Goal: Task Accomplishment & Management: Use online tool/utility

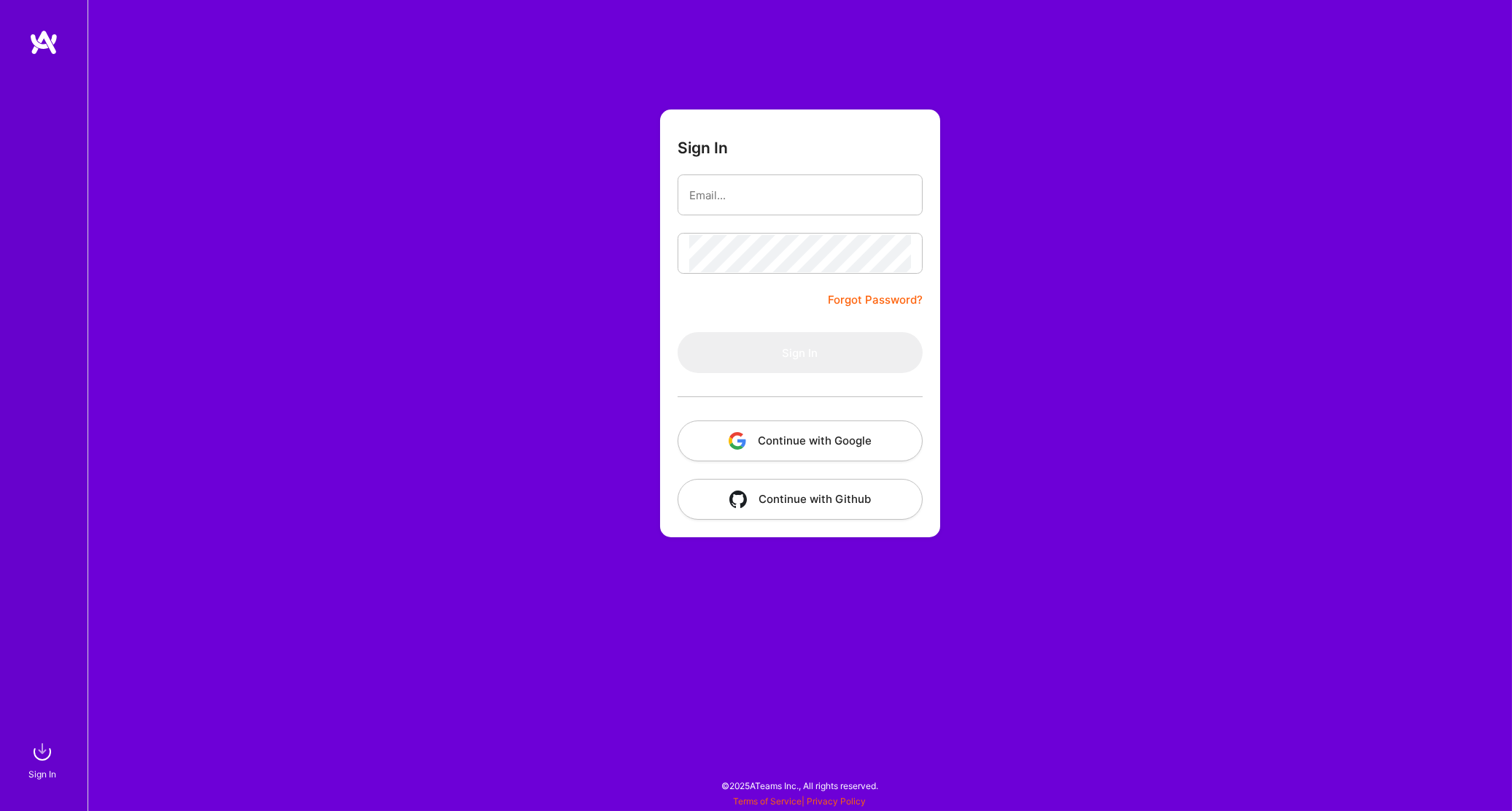
click at [754, 436] on button "Continue with Google" at bounding box center [800, 440] width 245 height 41
click at [268, 724] on div "Sign In Forgot Password? Sign In Continue with Google Continue with Github" at bounding box center [800, 406] width 1424 height 811
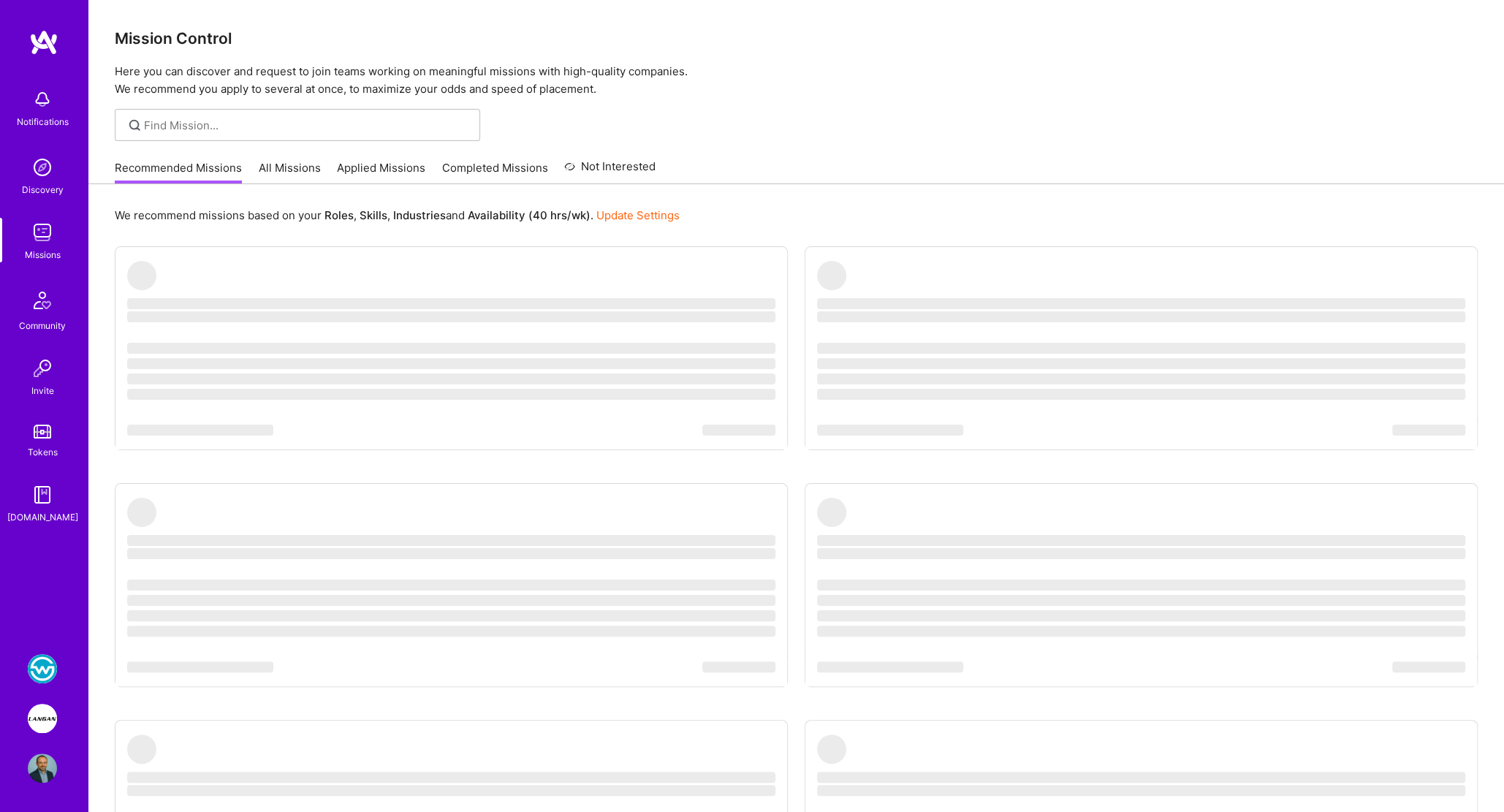
click at [53, 708] on link "[PERSON_NAME]: AI-Copilot for Environmental Site Assessment" at bounding box center [42, 718] width 36 height 29
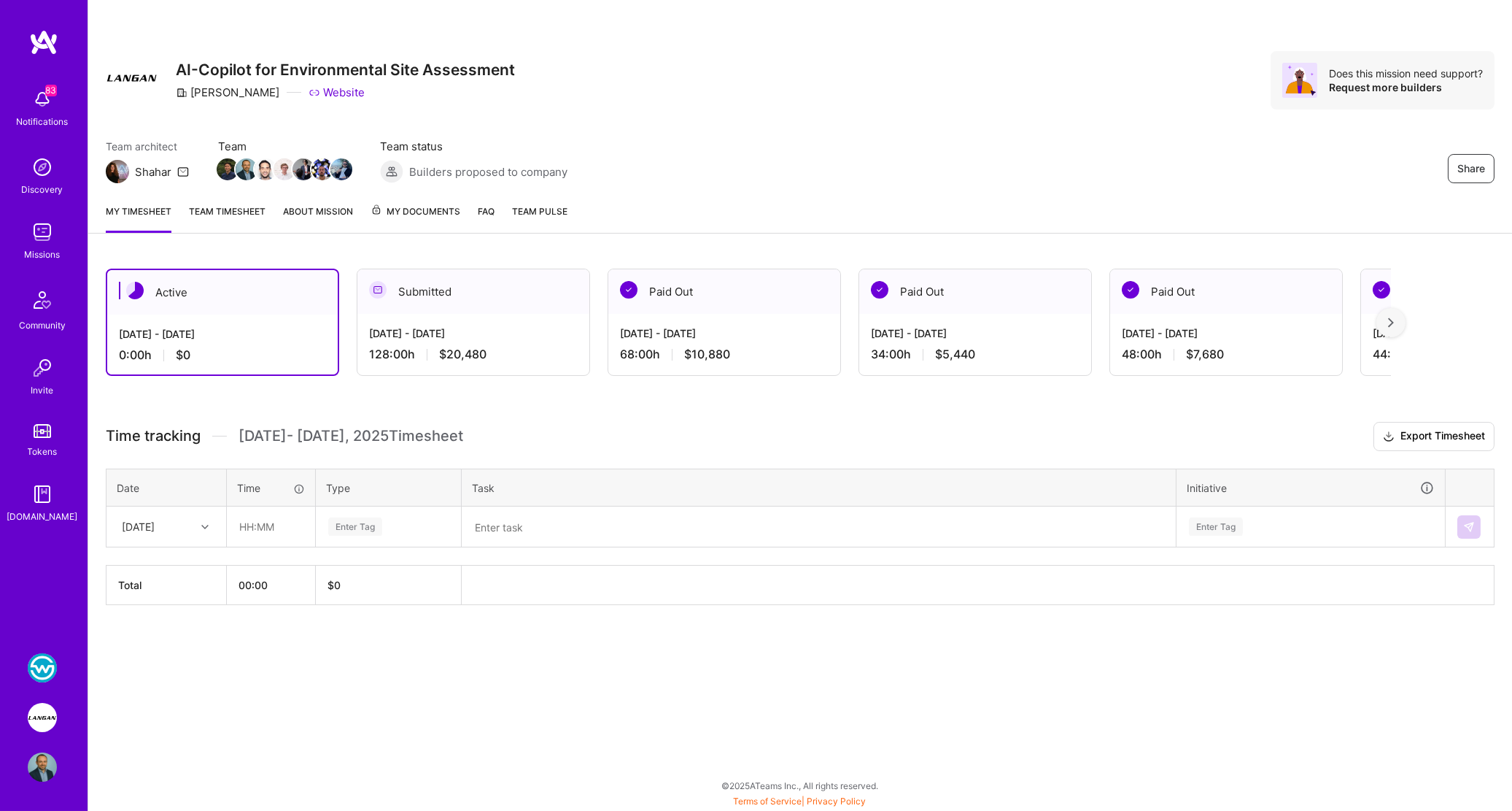
click at [38, 679] on img at bounding box center [42, 668] width 29 height 29
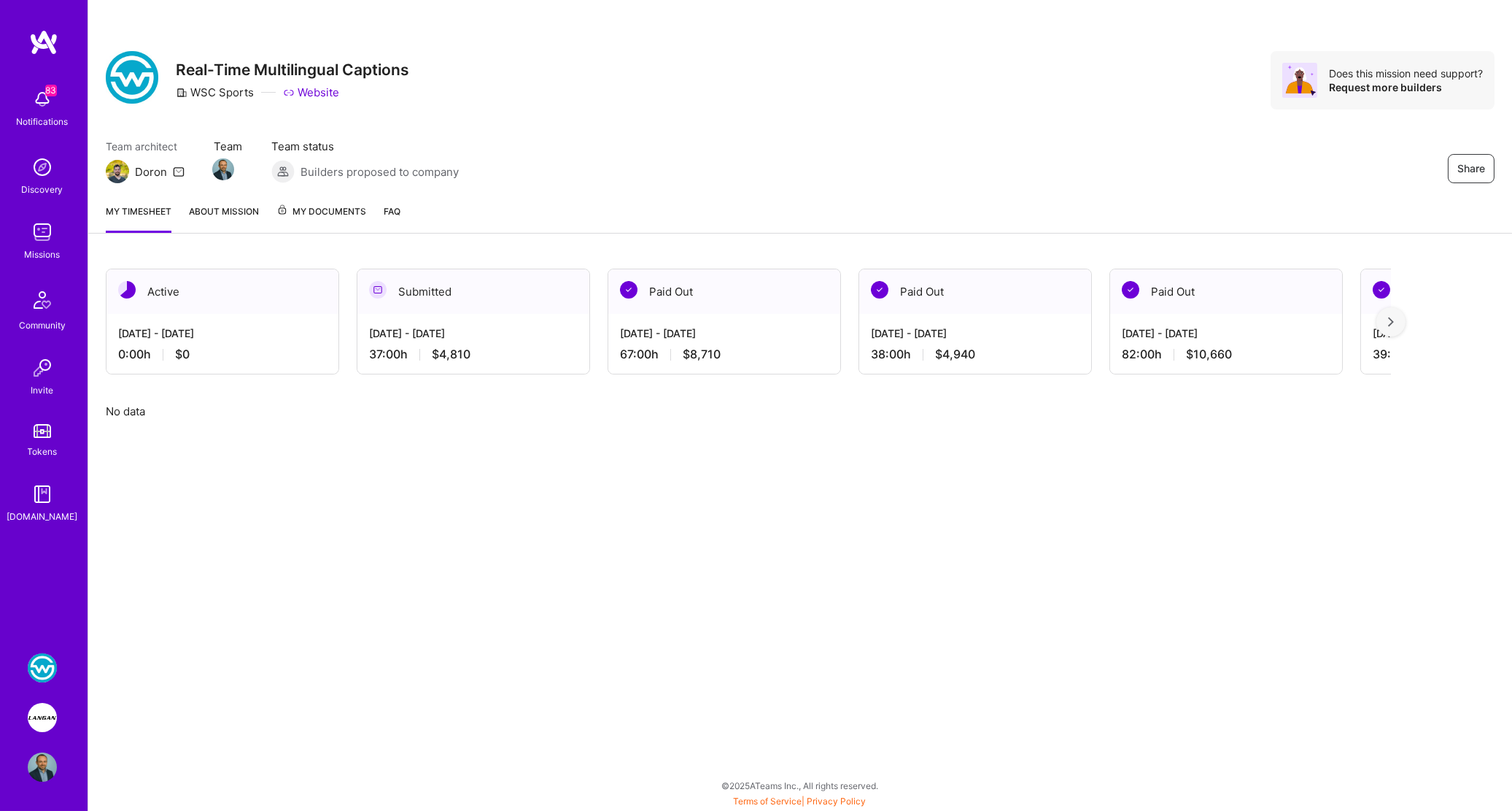
click at [37, 718] on img at bounding box center [42, 717] width 29 height 29
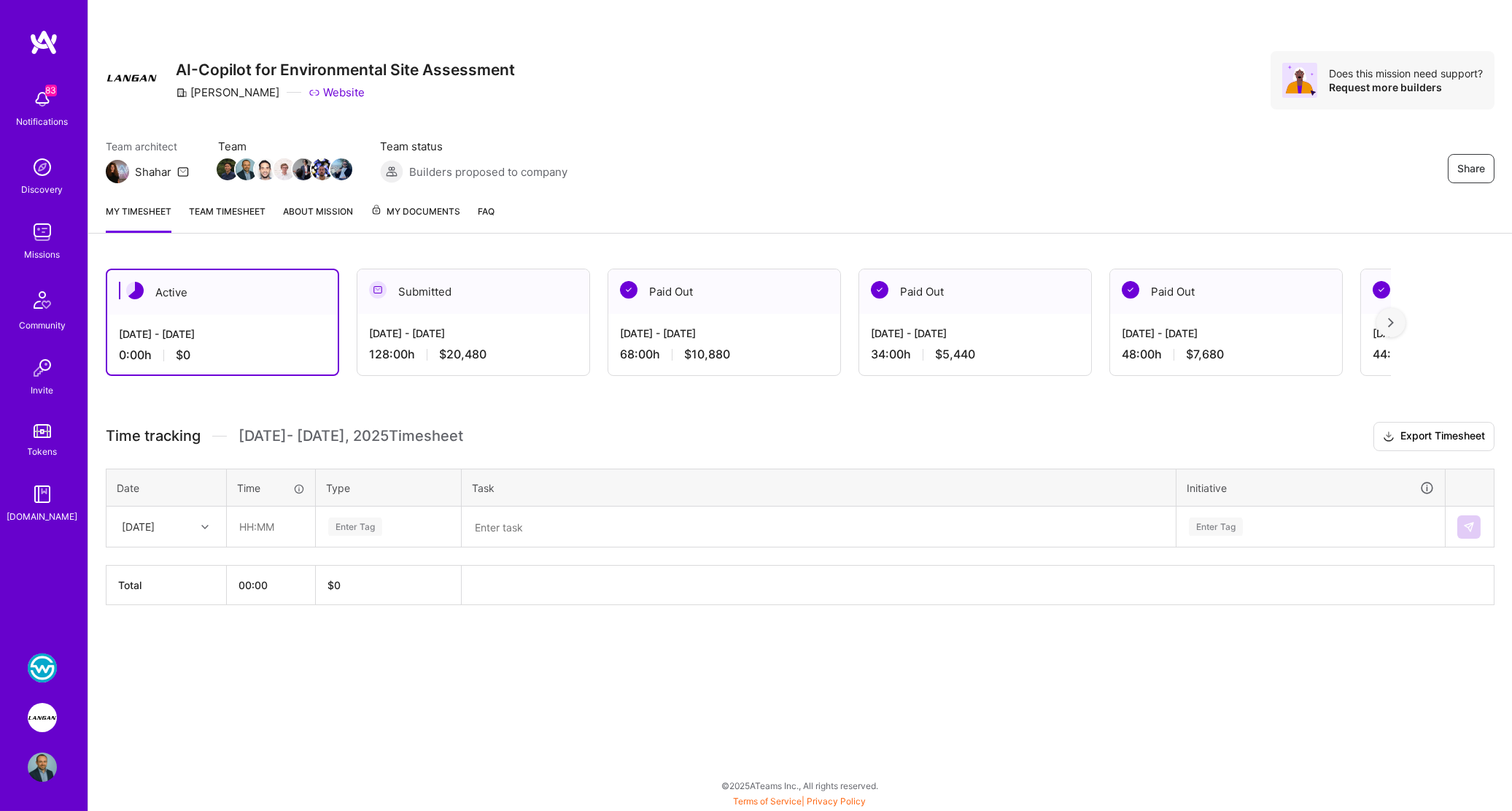
click at [486, 528] on textarea at bounding box center [818, 526] width 711 height 38
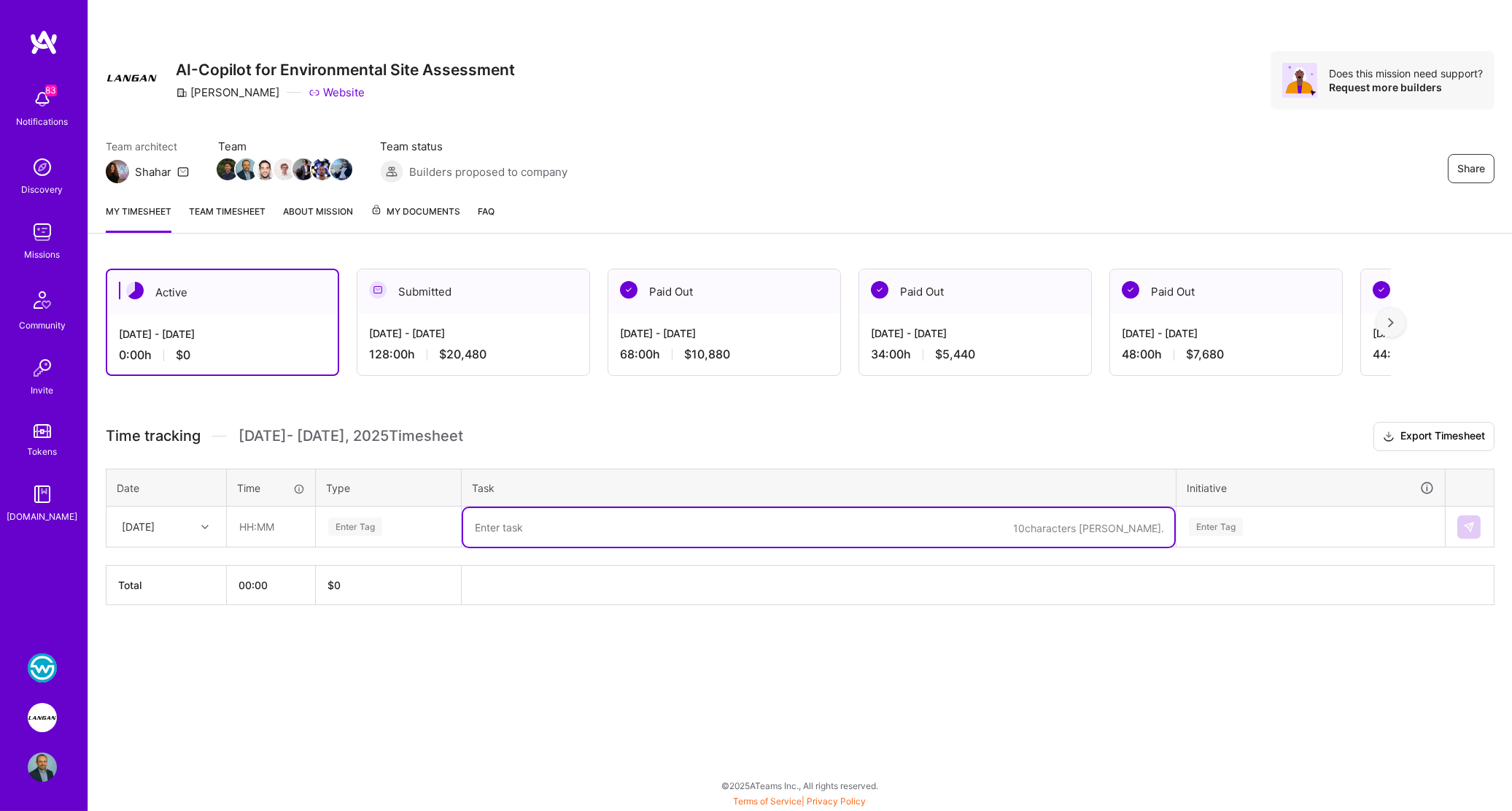
paste textarea "Fixed bugs related to generating multiple sections simultaneously, ensuring sta…"
type textarea "Fixed bugs related to generating multiple sections simultaneously, ensuring sta…"
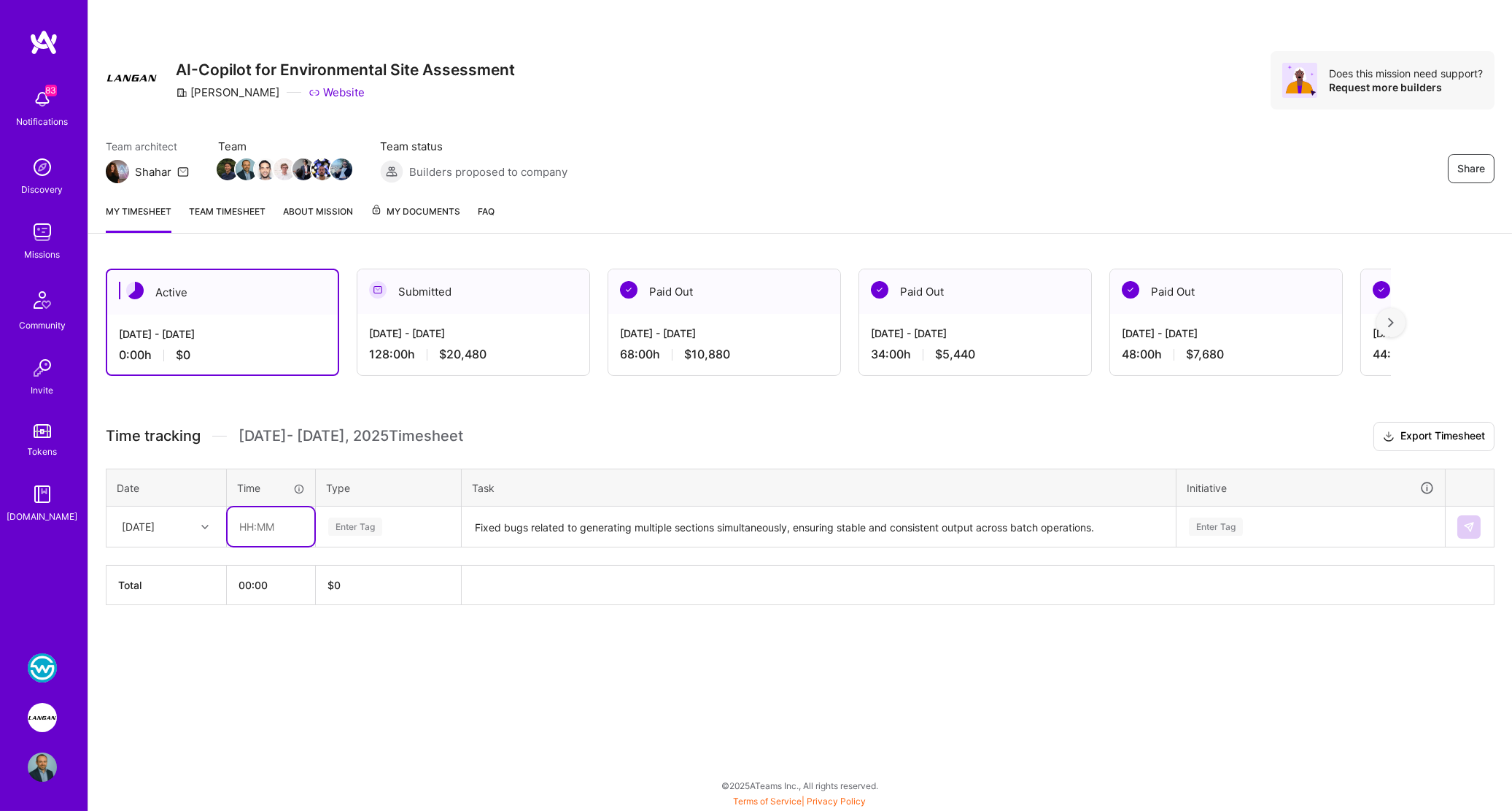
click at [234, 525] on input "text" at bounding box center [271, 526] width 87 height 38
type input "06:00"
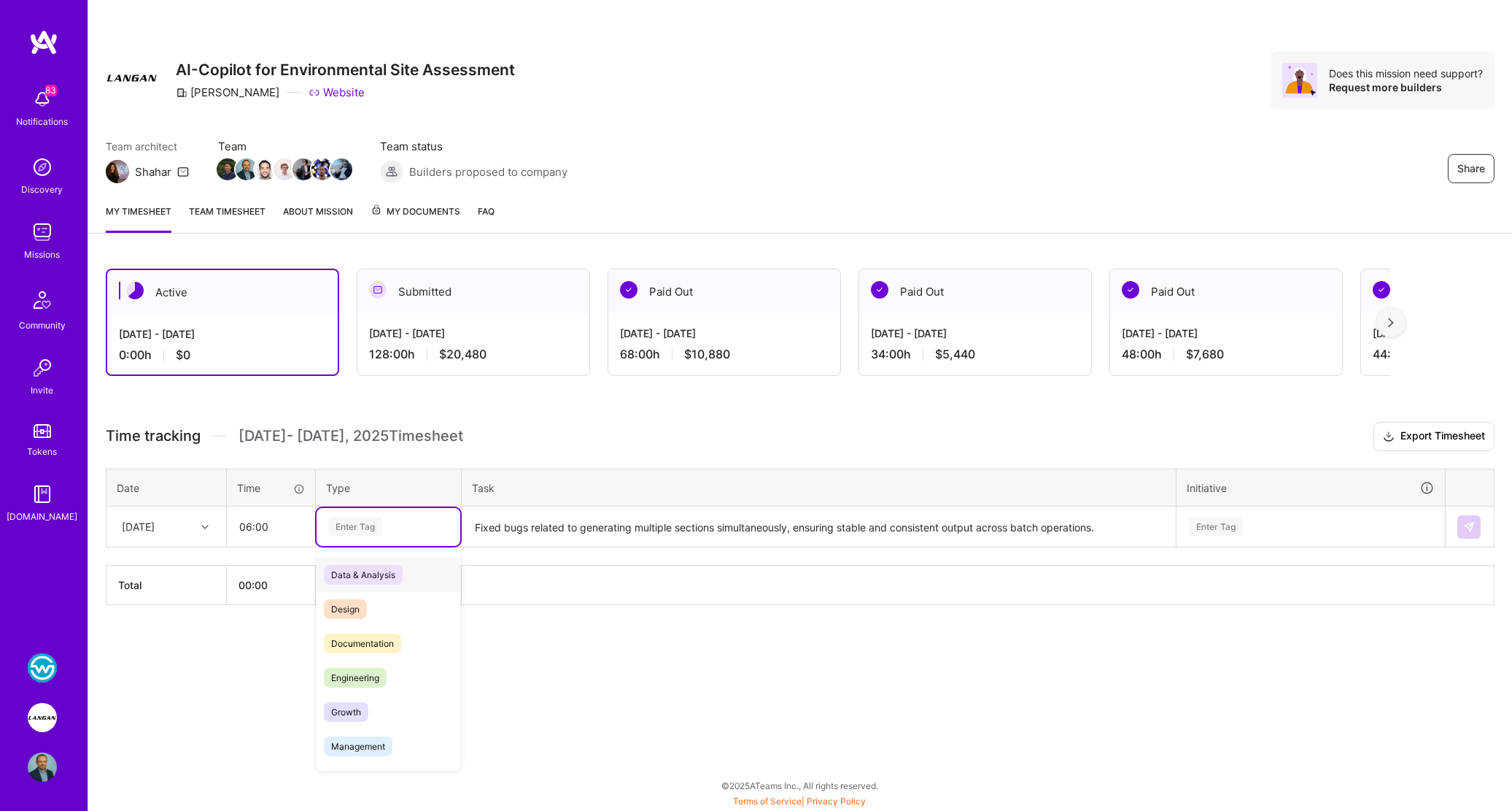
click at [370, 528] on div "Enter Tag" at bounding box center [355, 526] width 54 height 22
click at [375, 676] on span "Engineering" at bounding box center [355, 678] width 63 height 20
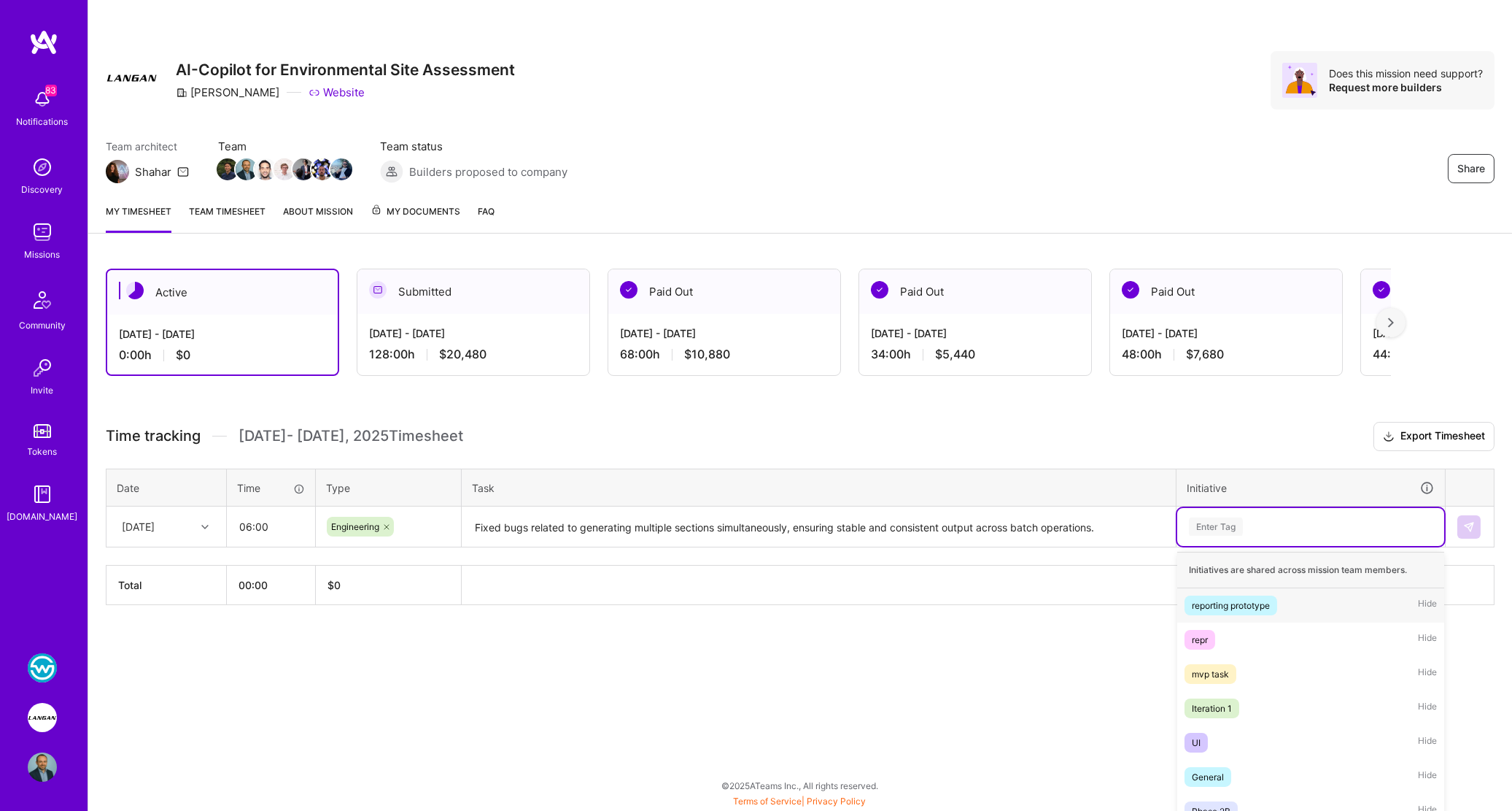
click at [1271, 522] on div "option reporting prototype focused, 1 of 17. 17 results available. Use Up and D…" at bounding box center [1311, 526] width 267 height 38
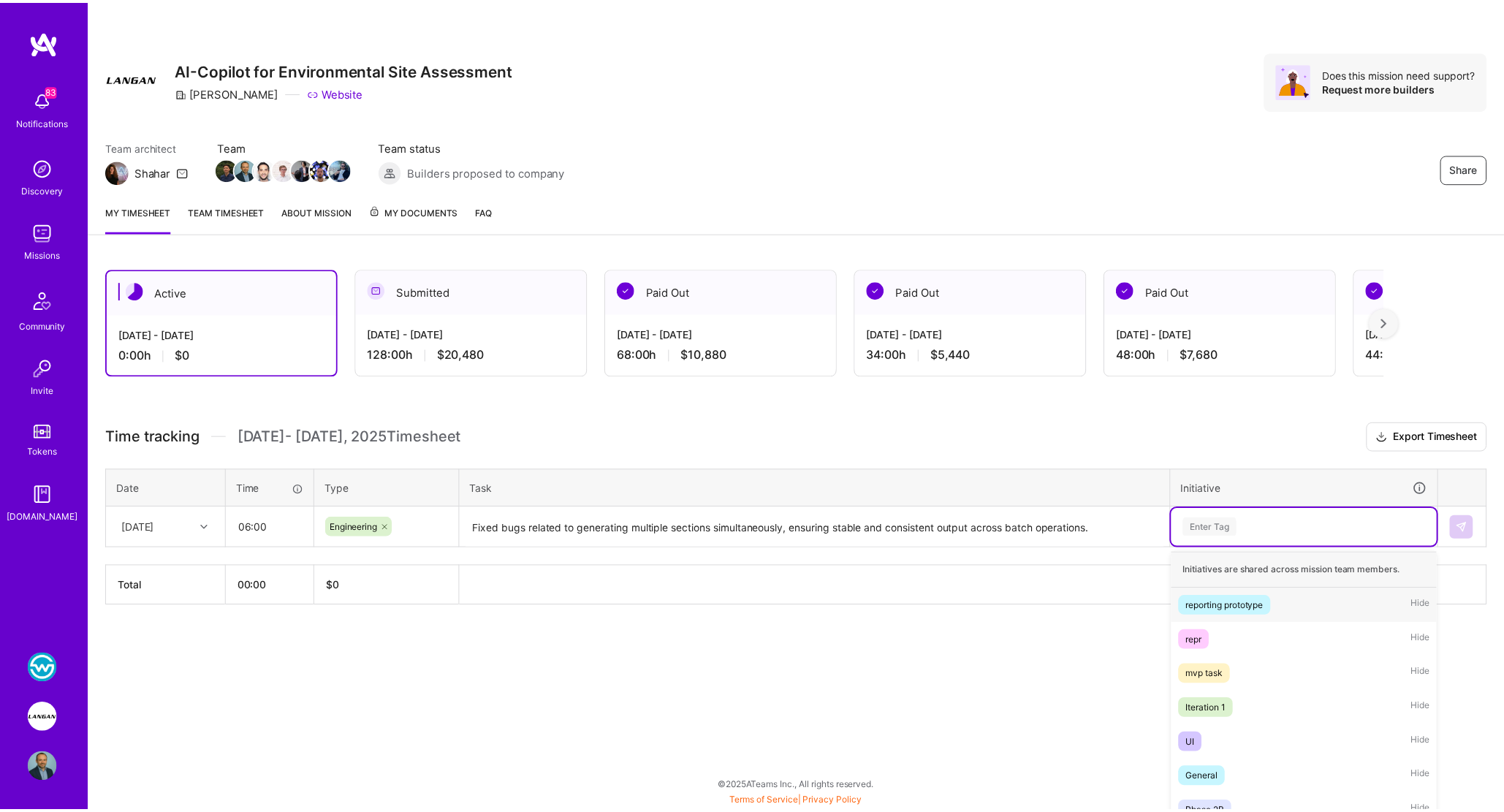
scroll to position [36, 0]
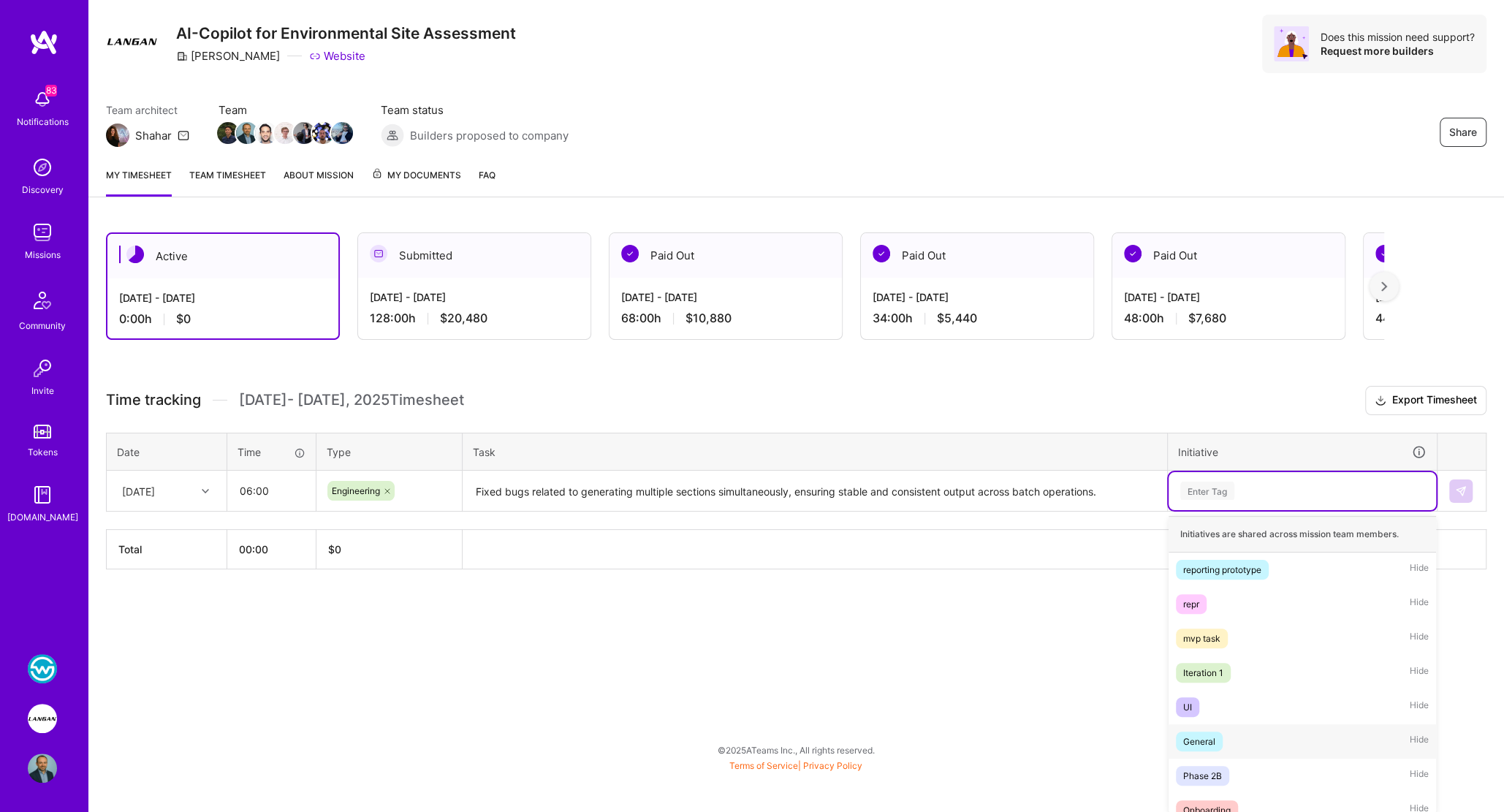
click at [1240, 733] on div "General Hide" at bounding box center [1302, 741] width 267 height 35
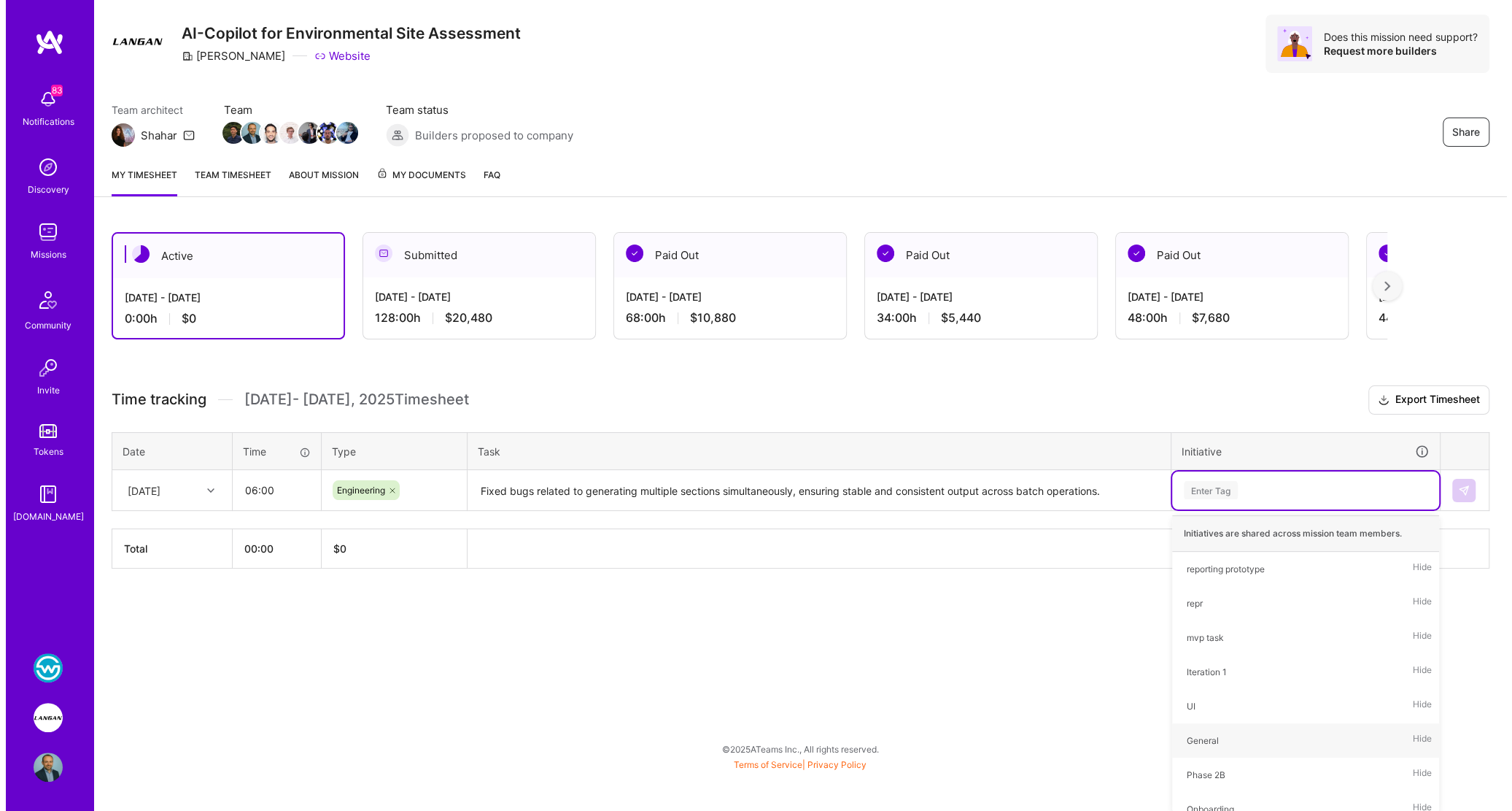
scroll to position [0, 0]
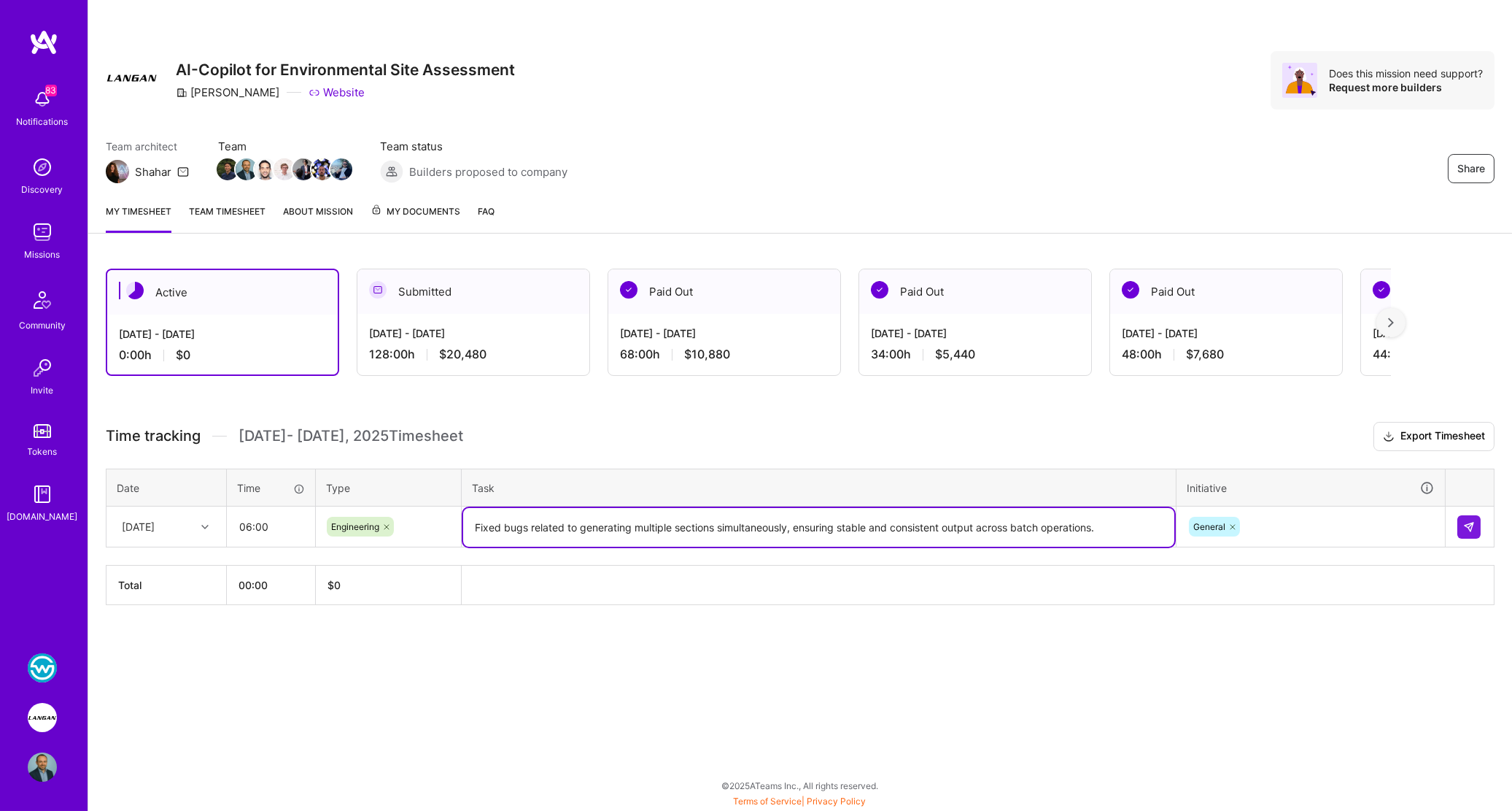
drag, startPoint x: 791, startPoint y: 522, endPoint x: 1097, endPoint y: 530, distance: 306.1
click at [1097, 530] on textarea "Fixed bugs related to generating multiple sections simultaneously, ensuring sta…" at bounding box center [818, 527] width 711 height 38
type textarea "Fixed bugs related to generating multiple sections simultaneously."
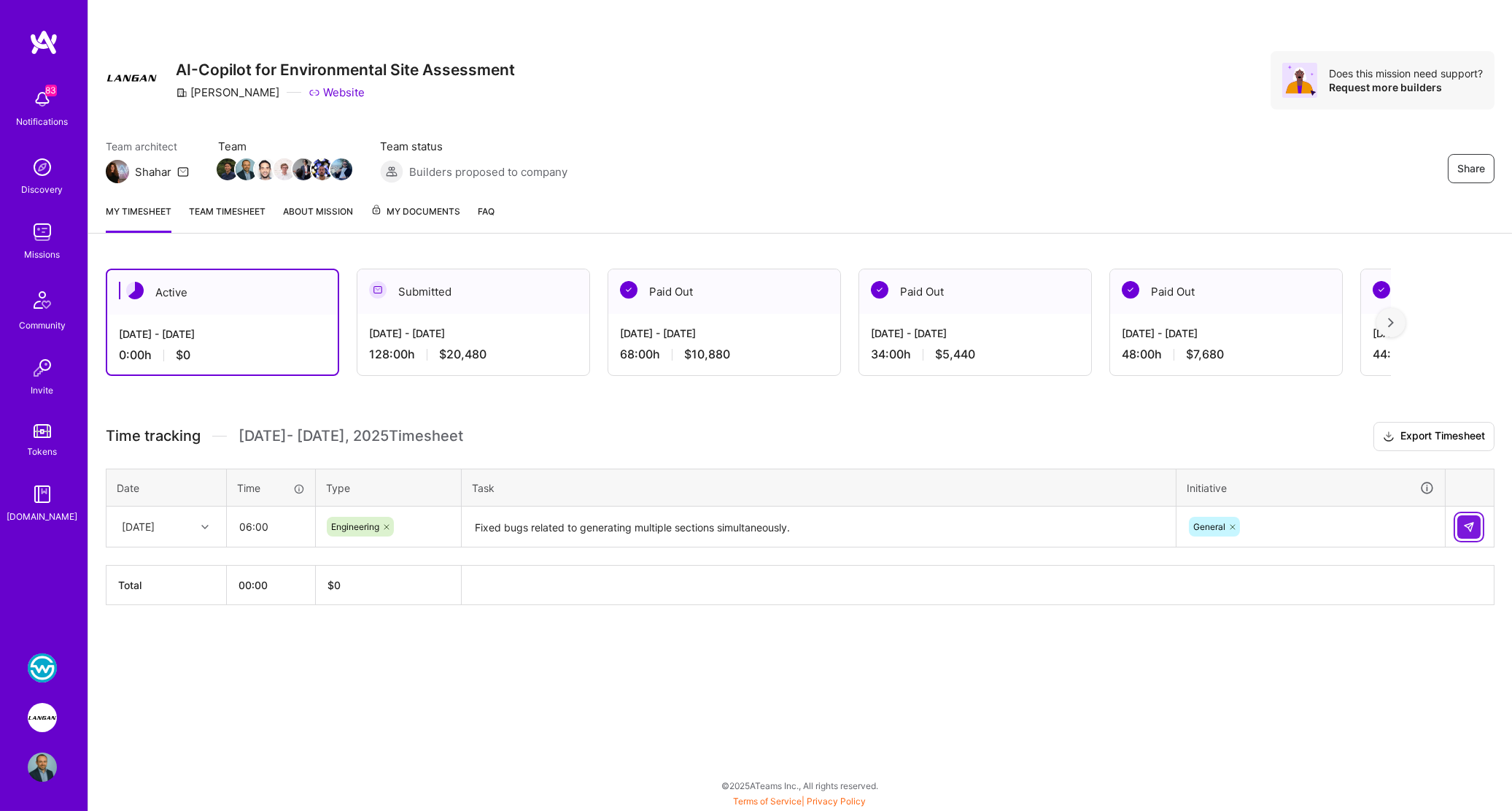
click at [1470, 524] on img at bounding box center [1469, 526] width 12 height 12
